Goal: Transaction & Acquisition: Purchase product/service

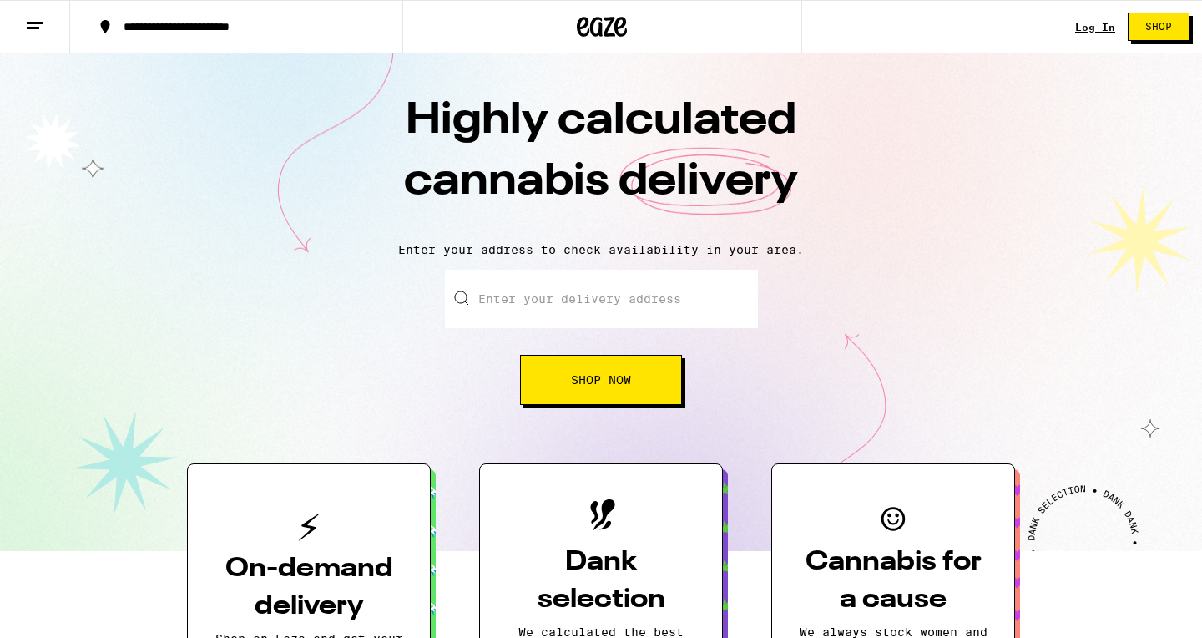
click at [1095, 27] on link "Log In" at bounding box center [1095, 27] width 40 height 11
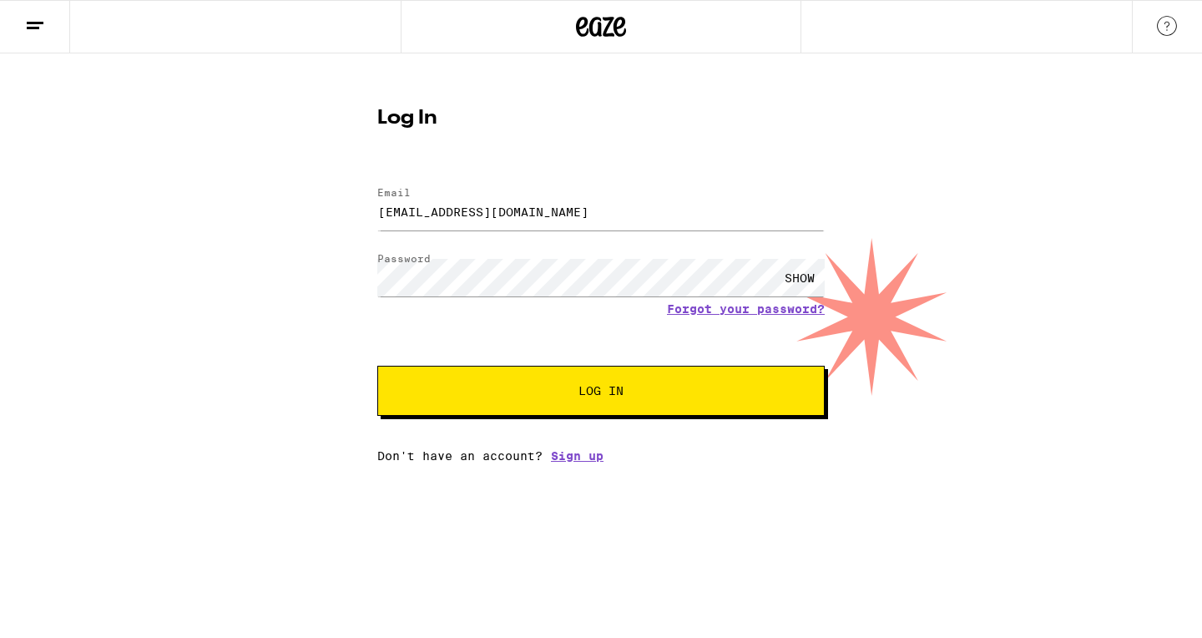
click at [639, 389] on span "Log In" at bounding box center [601, 391] width 312 height 12
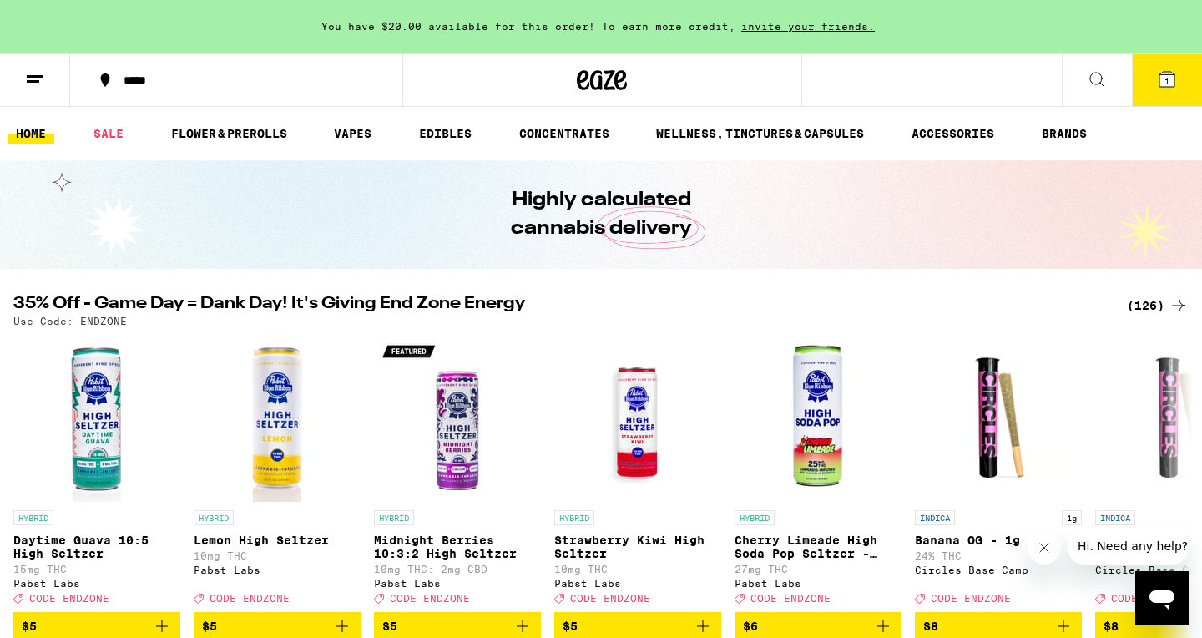
click at [1143, 302] on div "(126)" at bounding box center [1158, 306] width 62 height 20
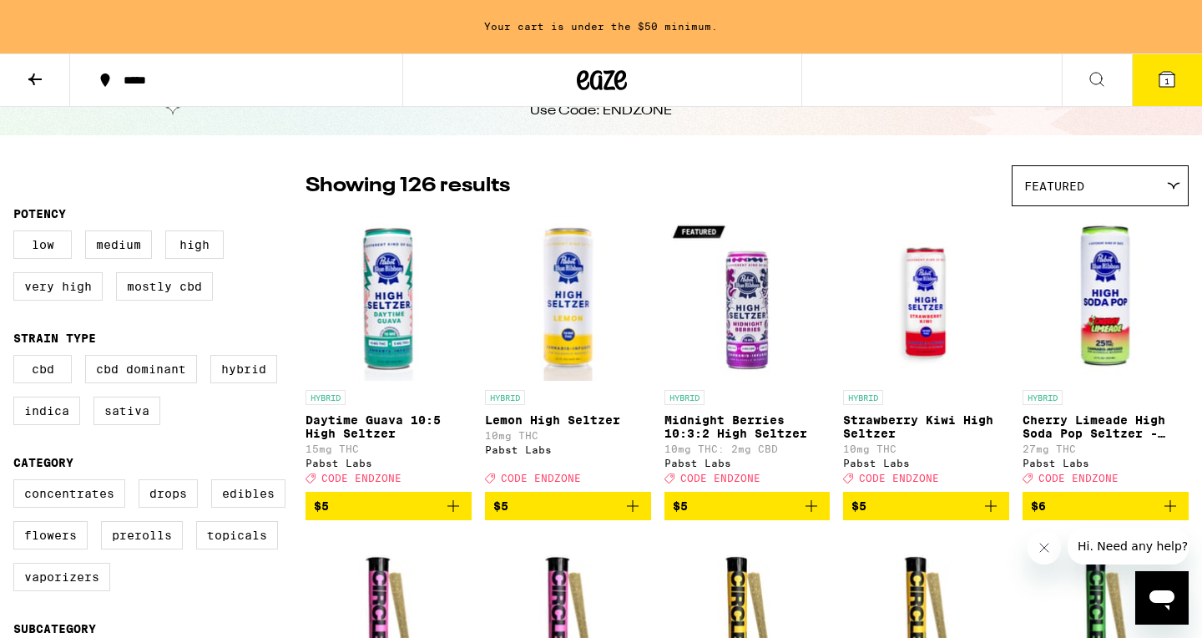
scroll to position [160, 0]
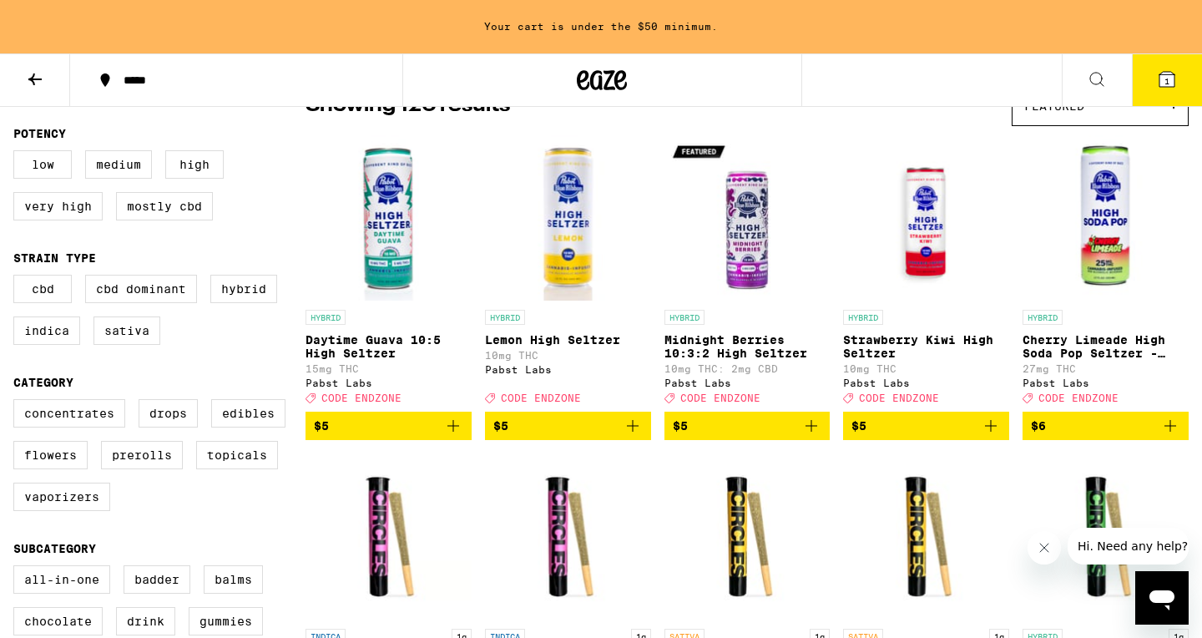
click at [1173, 436] on icon "Add to bag" at bounding box center [1171, 426] width 20 height 20
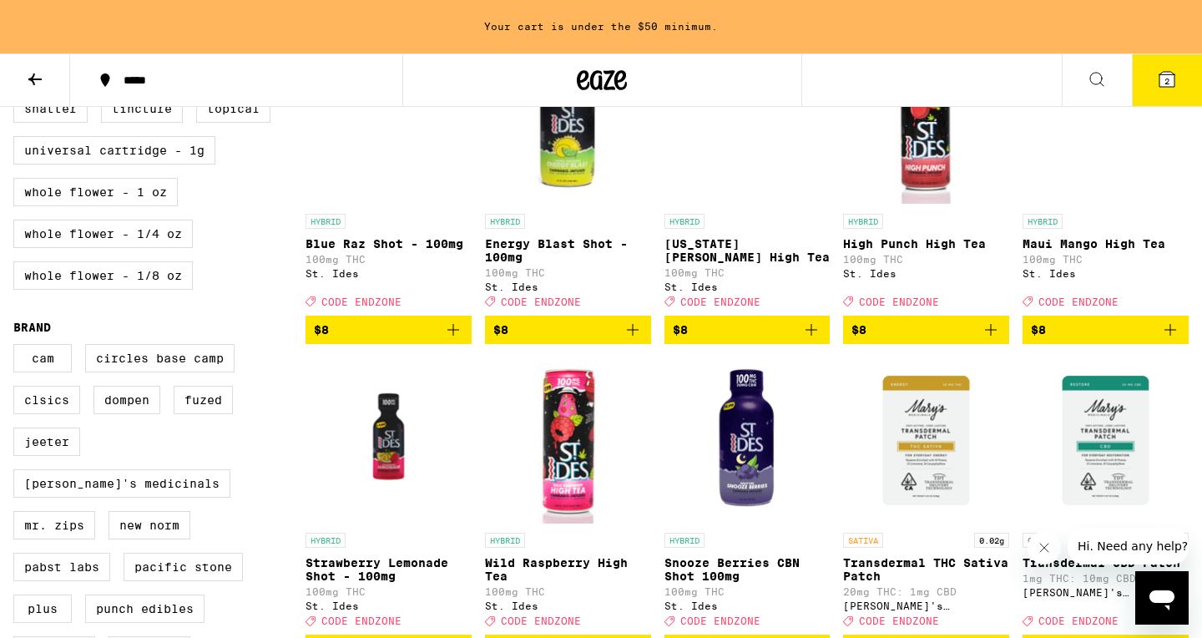
scroll to position [842, 0]
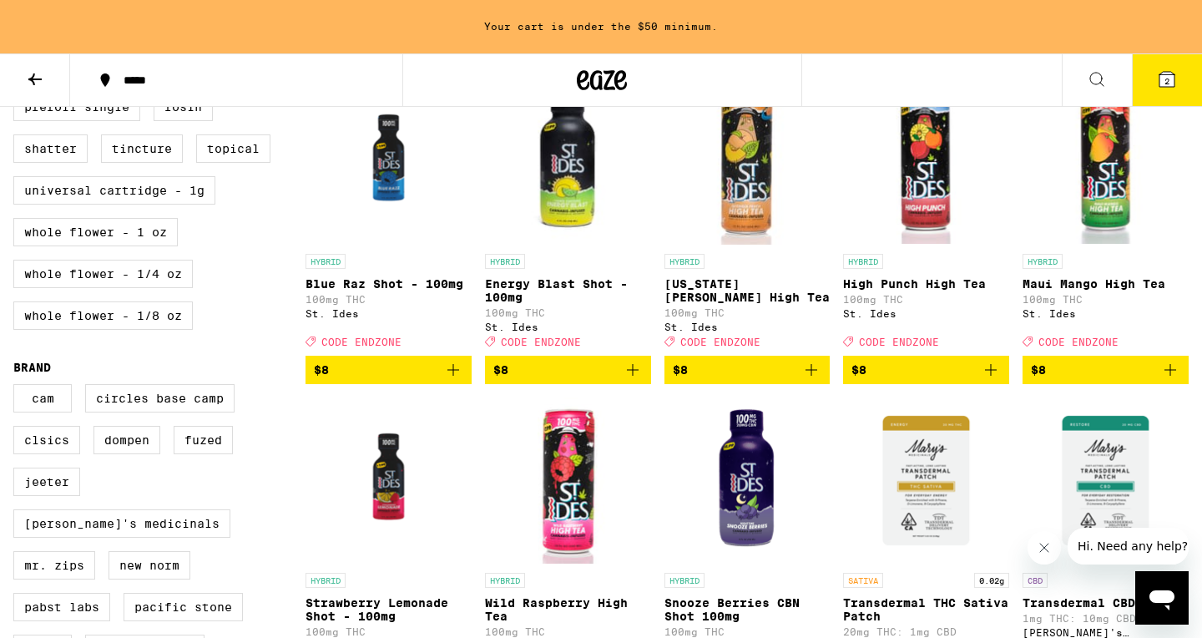
click at [1166, 376] on icon "Add to bag" at bounding box center [1171, 370] width 12 height 12
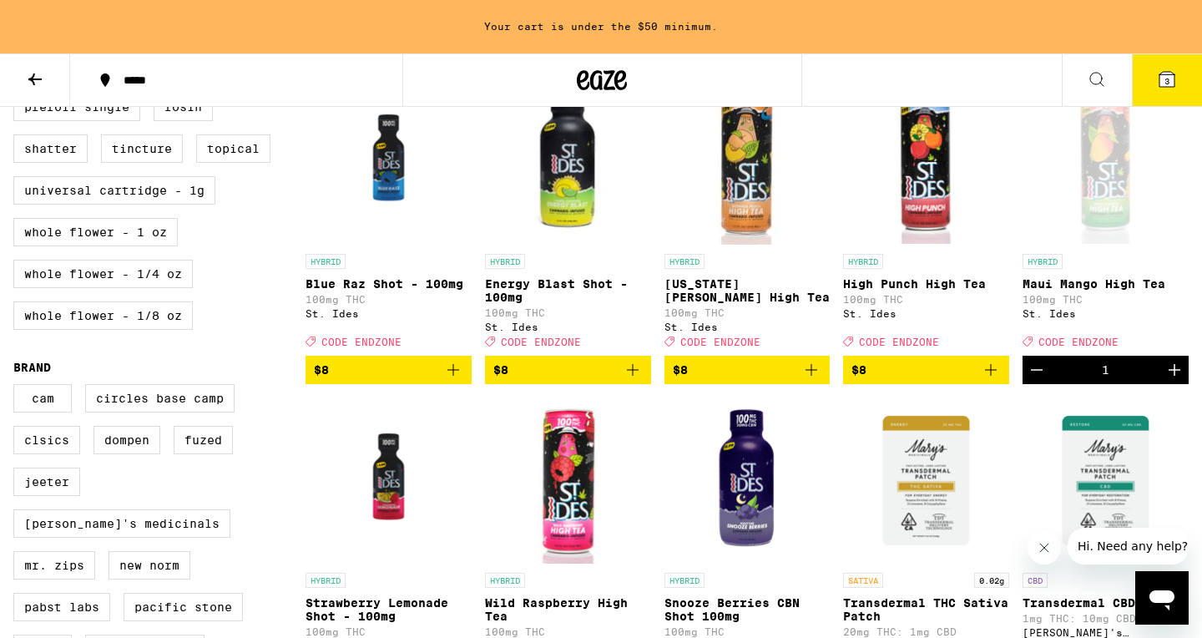
click at [814, 380] on icon "Add to bag" at bounding box center [812, 370] width 20 height 20
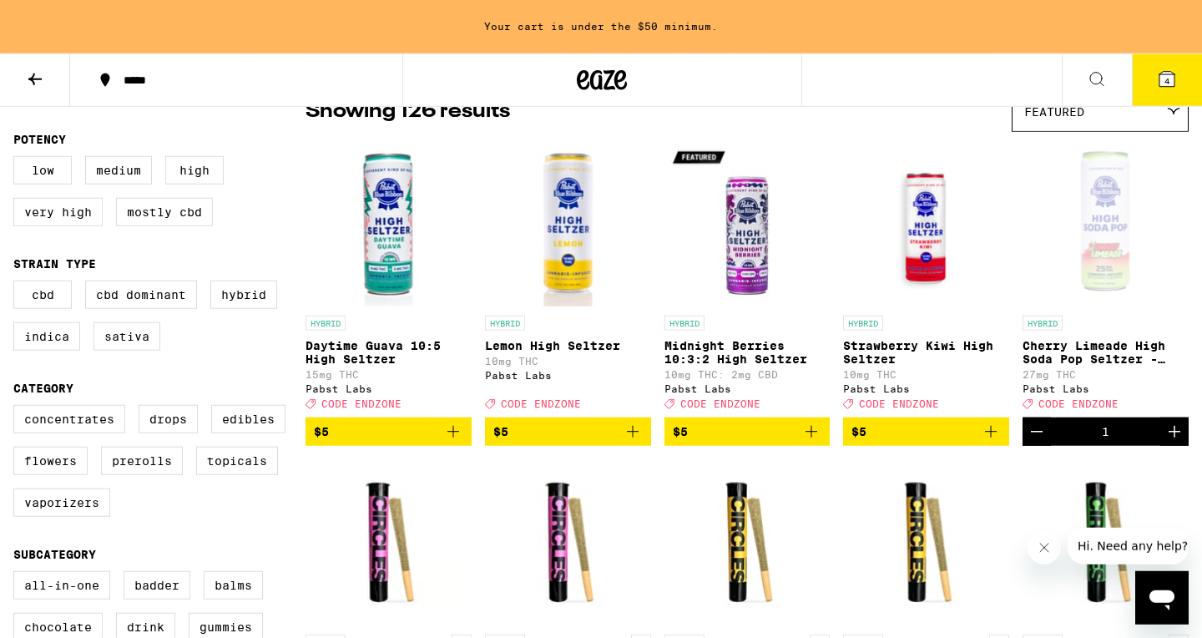
scroll to position [160, 0]
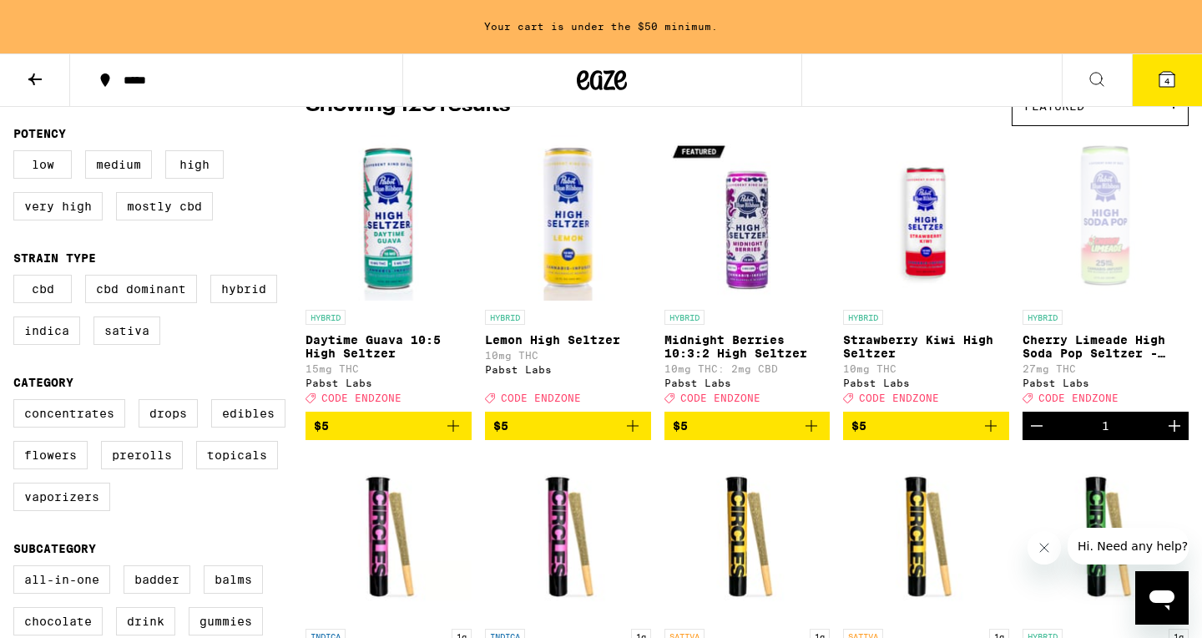
click at [1039, 436] on icon "Decrement" at bounding box center [1037, 426] width 20 height 20
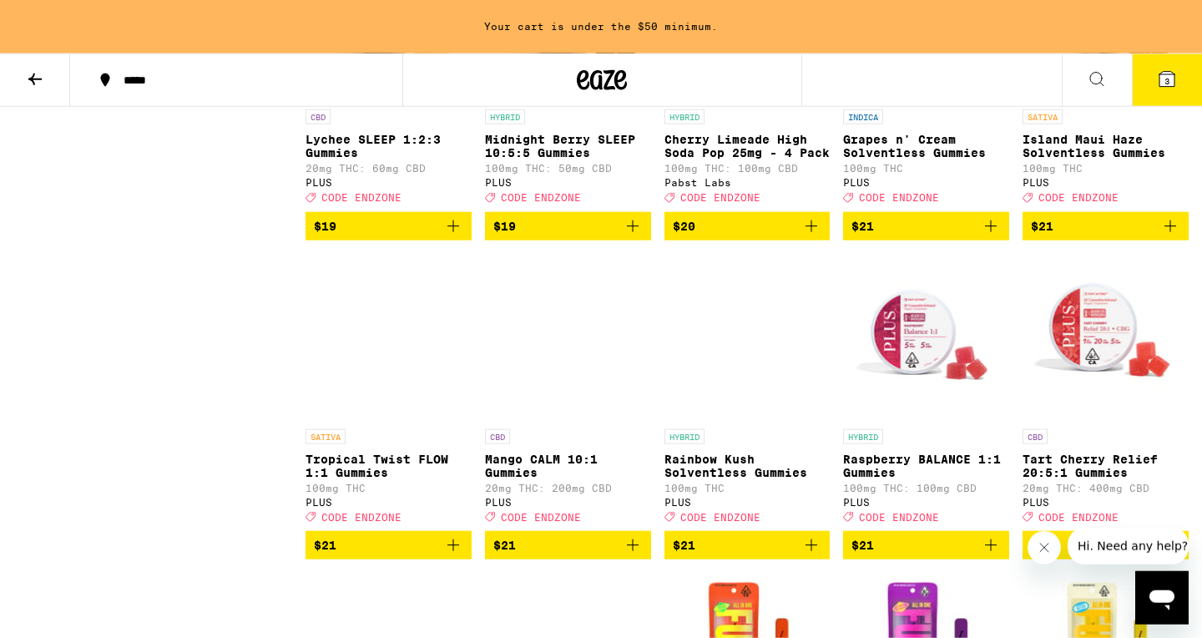
scroll to position [3246, 0]
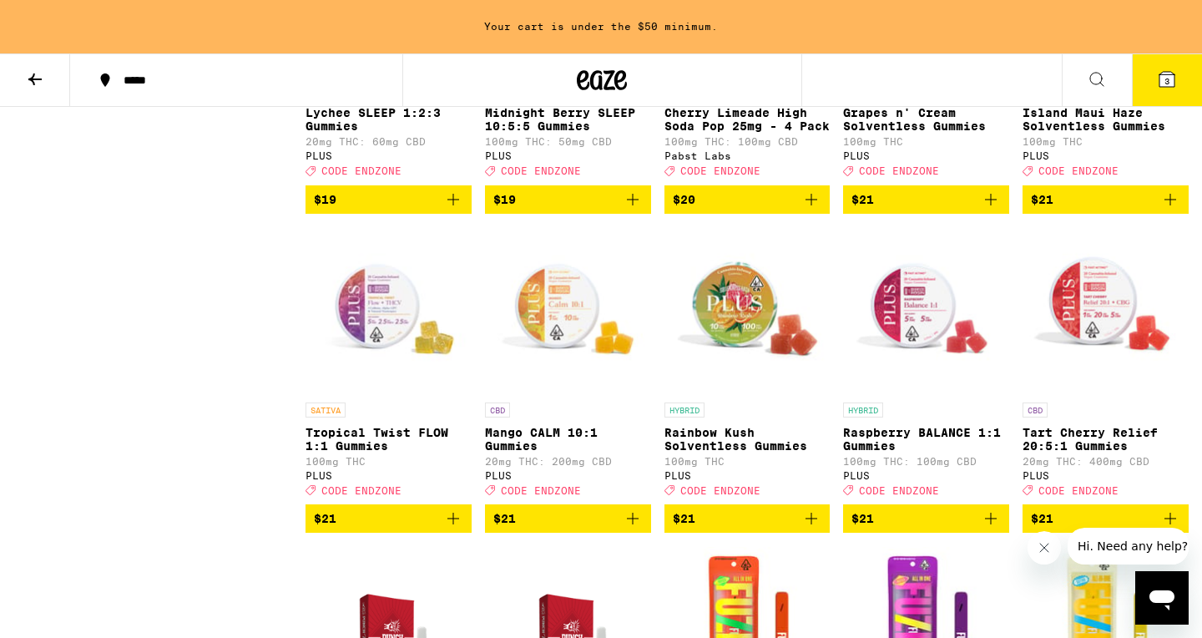
click at [813, 210] on icon "Add to bag" at bounding box center [812, 200] width 20 height 20
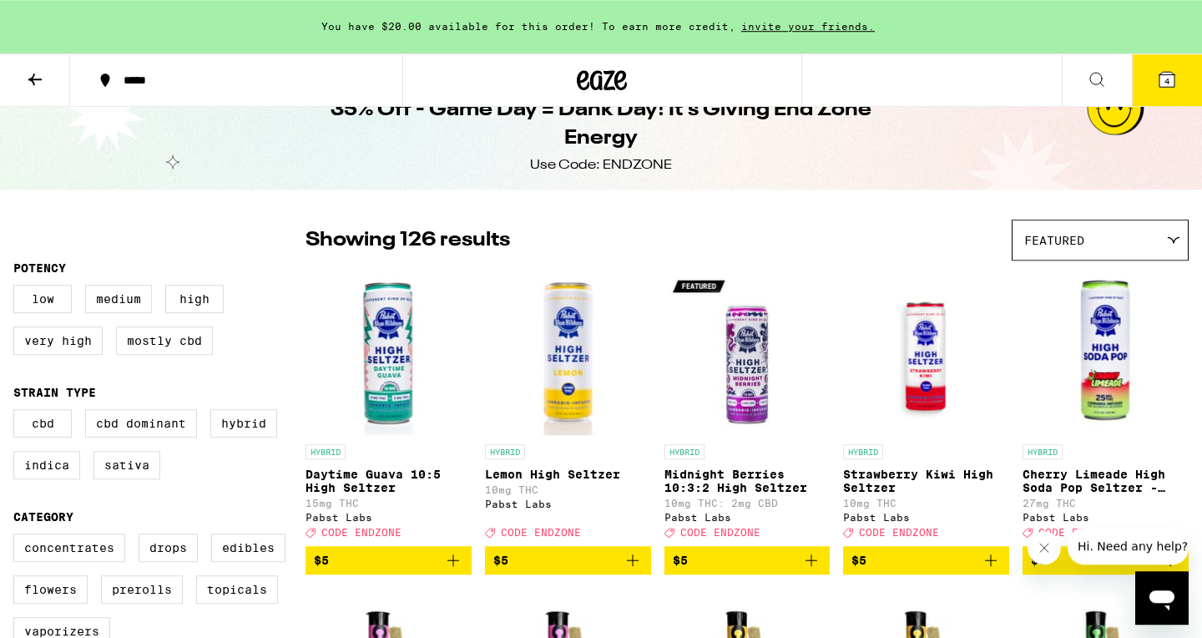
scroll to position [0, 0]
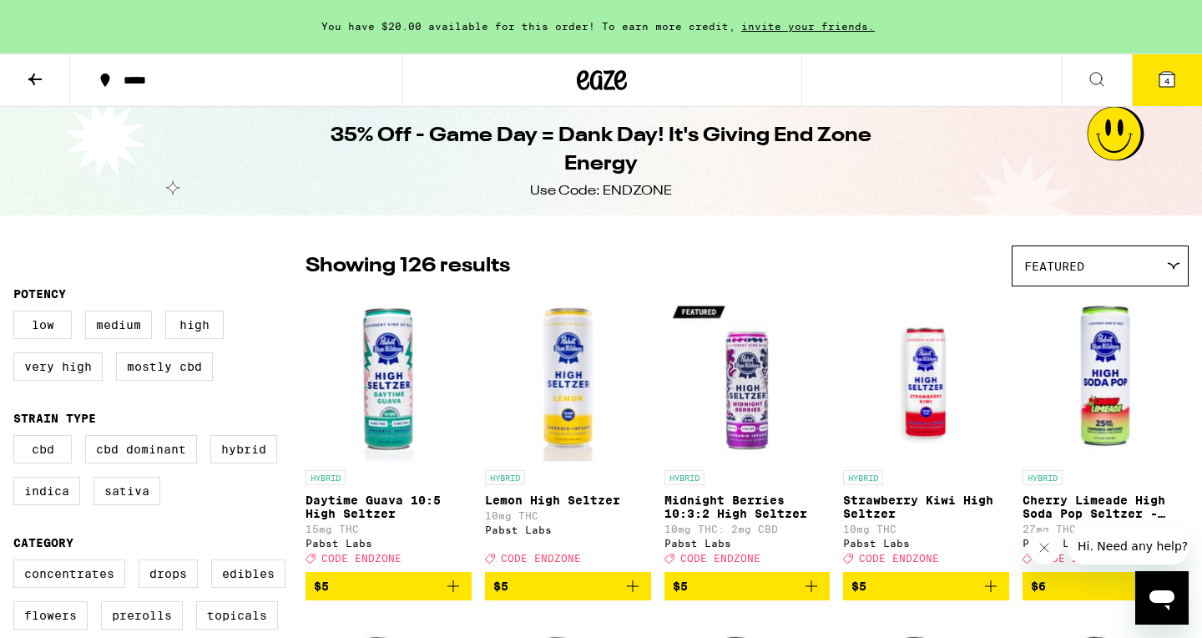
click at [38, 73] on icon at bounding box center [35, 79] width 20 height 20
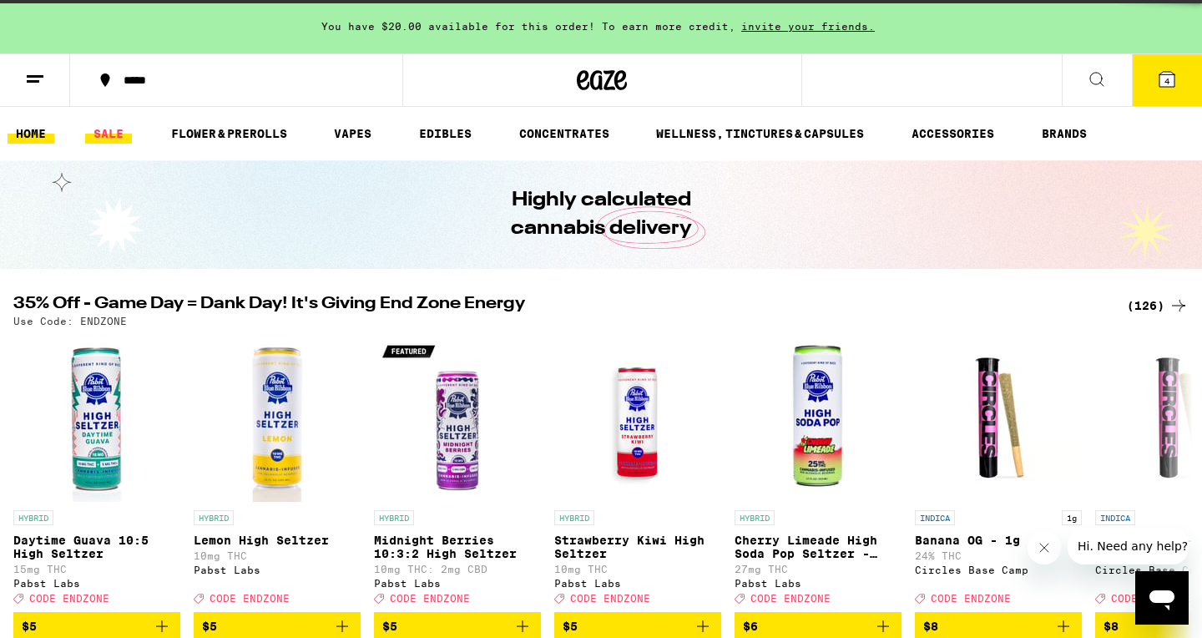
click at [107, 131] on link "SALE" at bounding box center [108, 134] width 47 height 20
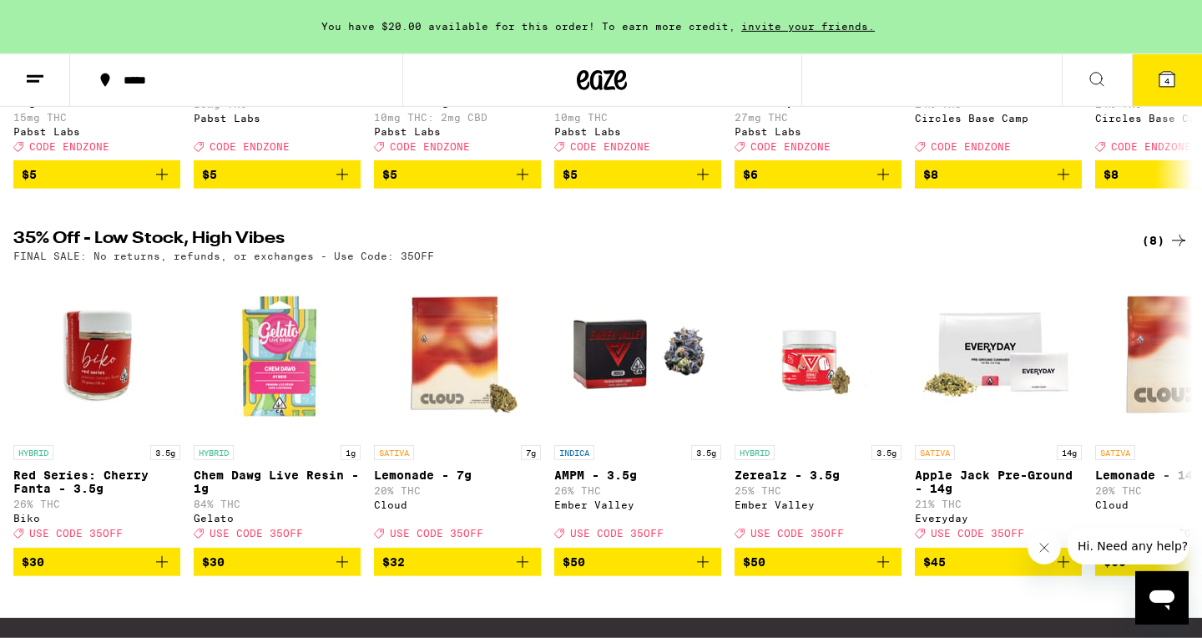
scroll to position [448, 0]
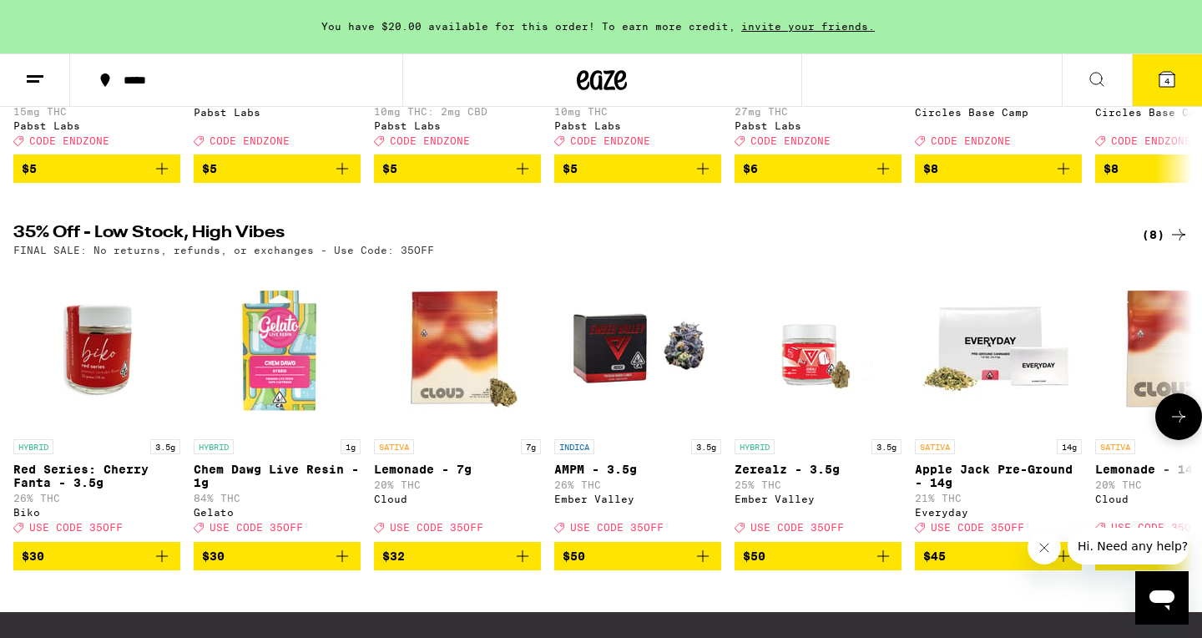
click at [1172, 427] on icon at bounding box center [1179, 417] width 20 height 20
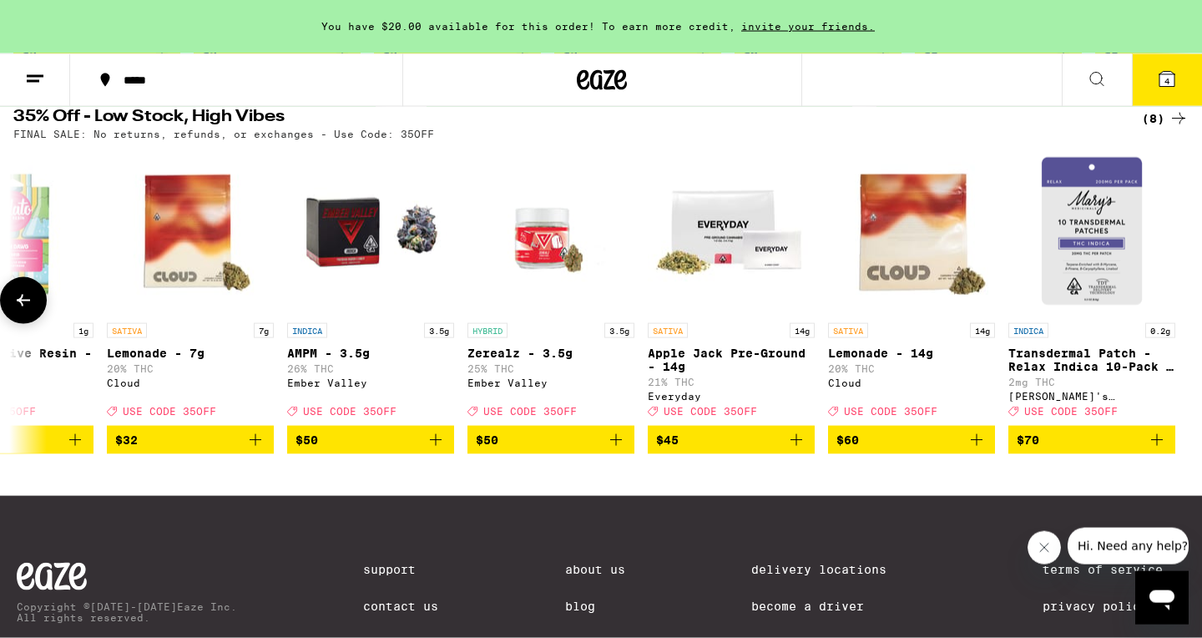
scroll to position [568, 0]
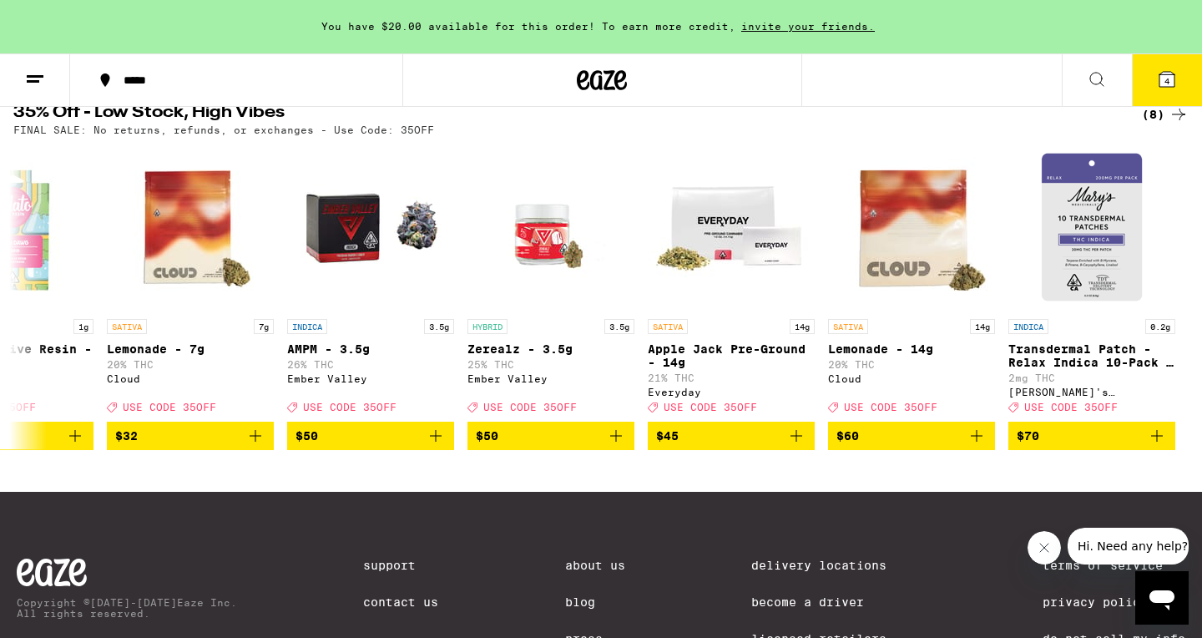
click at [35, 81] on line at bounding box center [33, 81] width 13 height 0
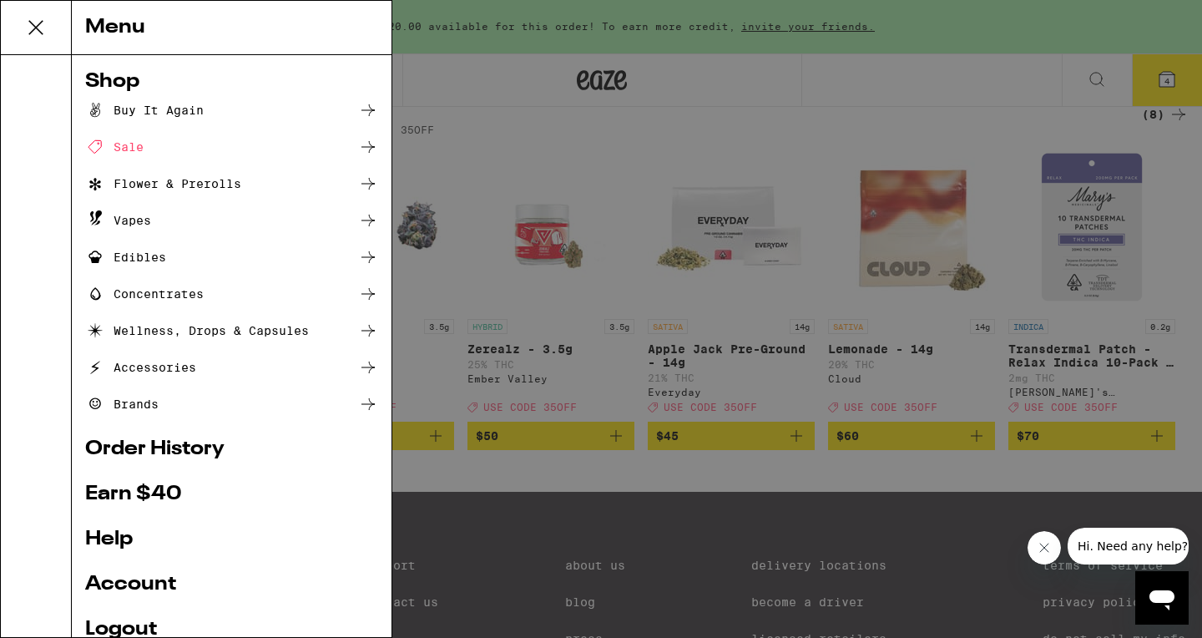
click at [117, 621] on link "Logout" at bounding box center [231, 630] width 293 height 20
